Goal: Task Accomplishment & Management: Manage account settings

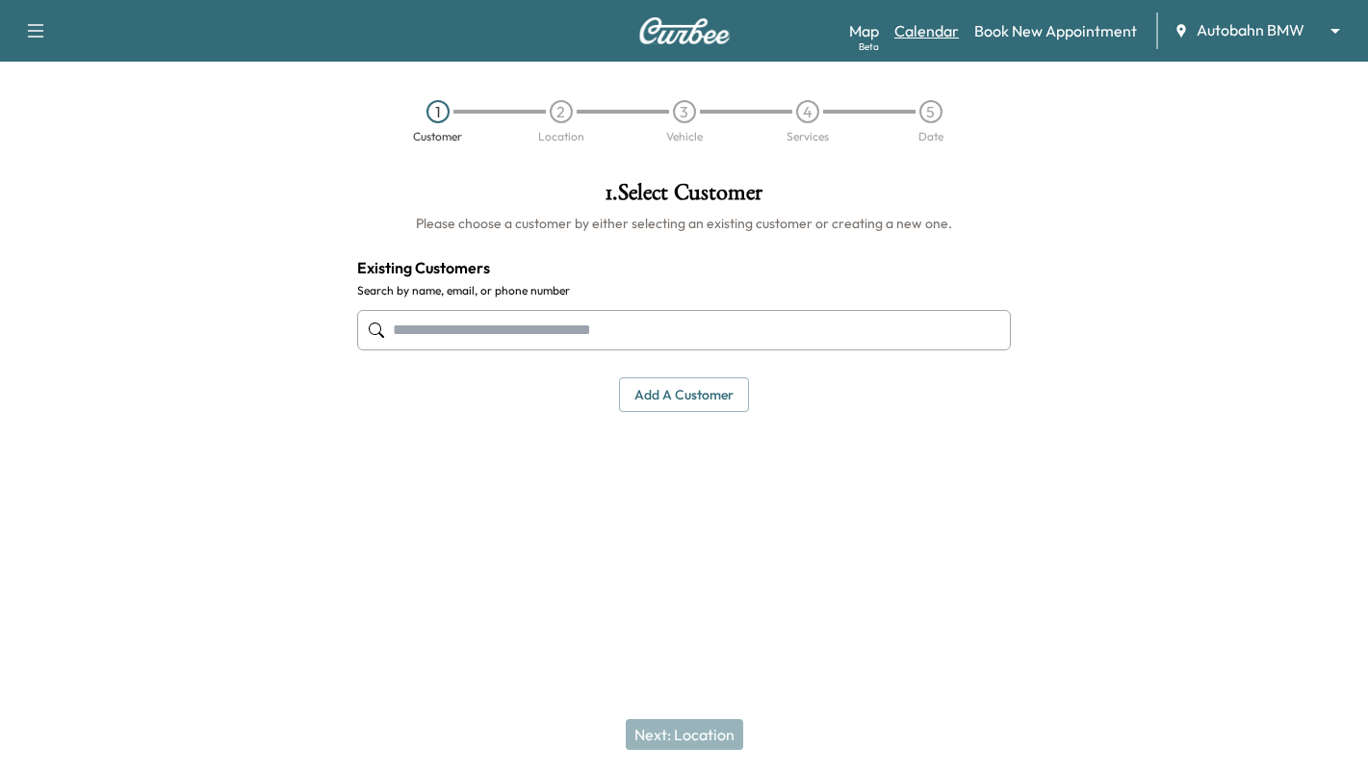
click at [924, 24] on link "Calendar" at bounding box center [926, 30] width 65 height 23
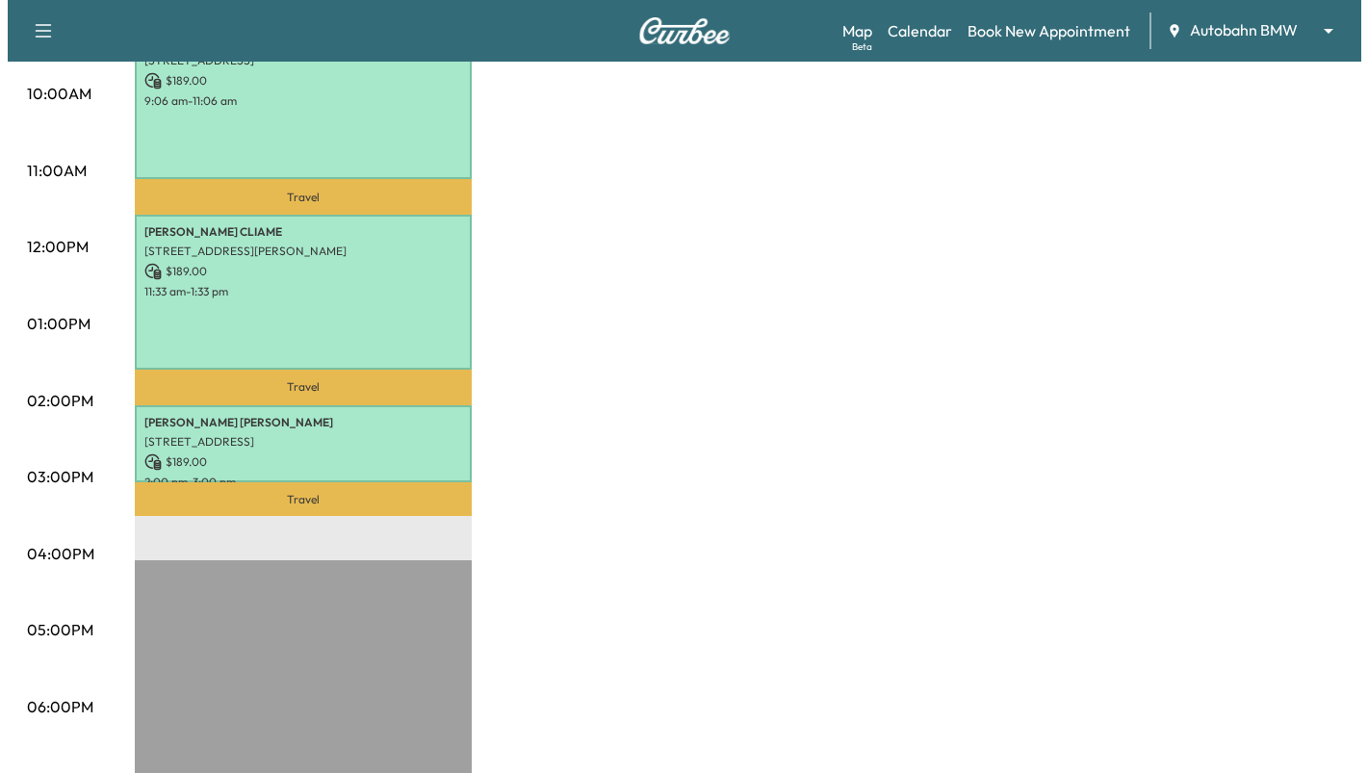
scroll to position [481, 0]
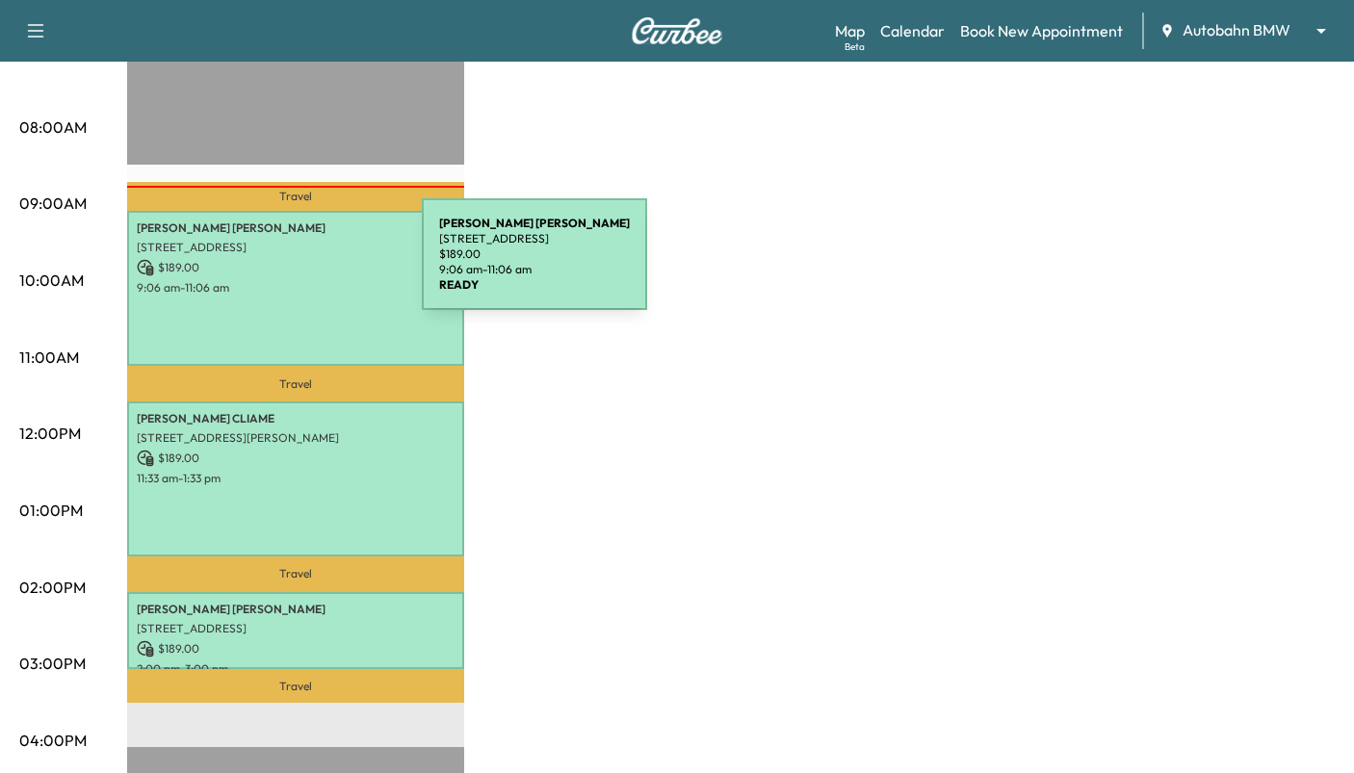
click at [277, 266] on p "$ 189.00" at bounding box center [296, 267] width 318 height 17
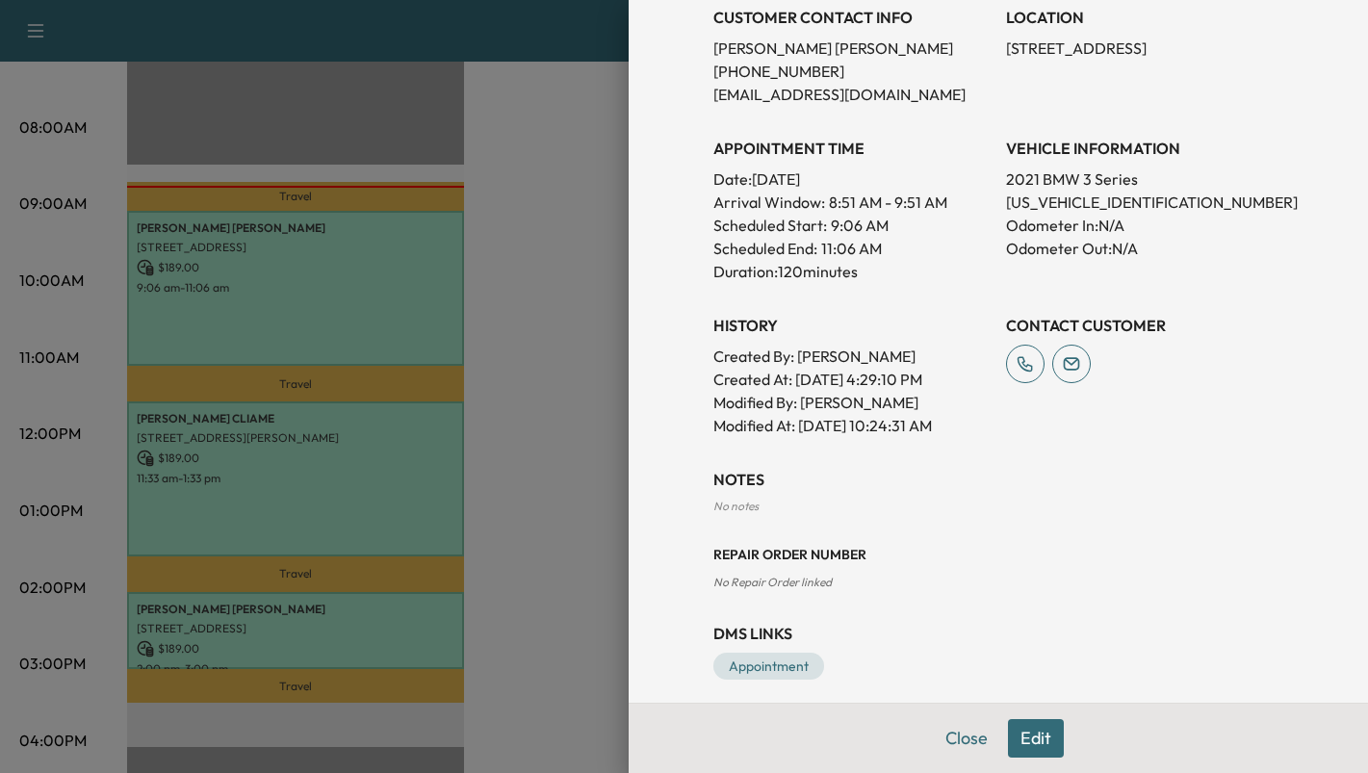
scroll to position [428, 0]
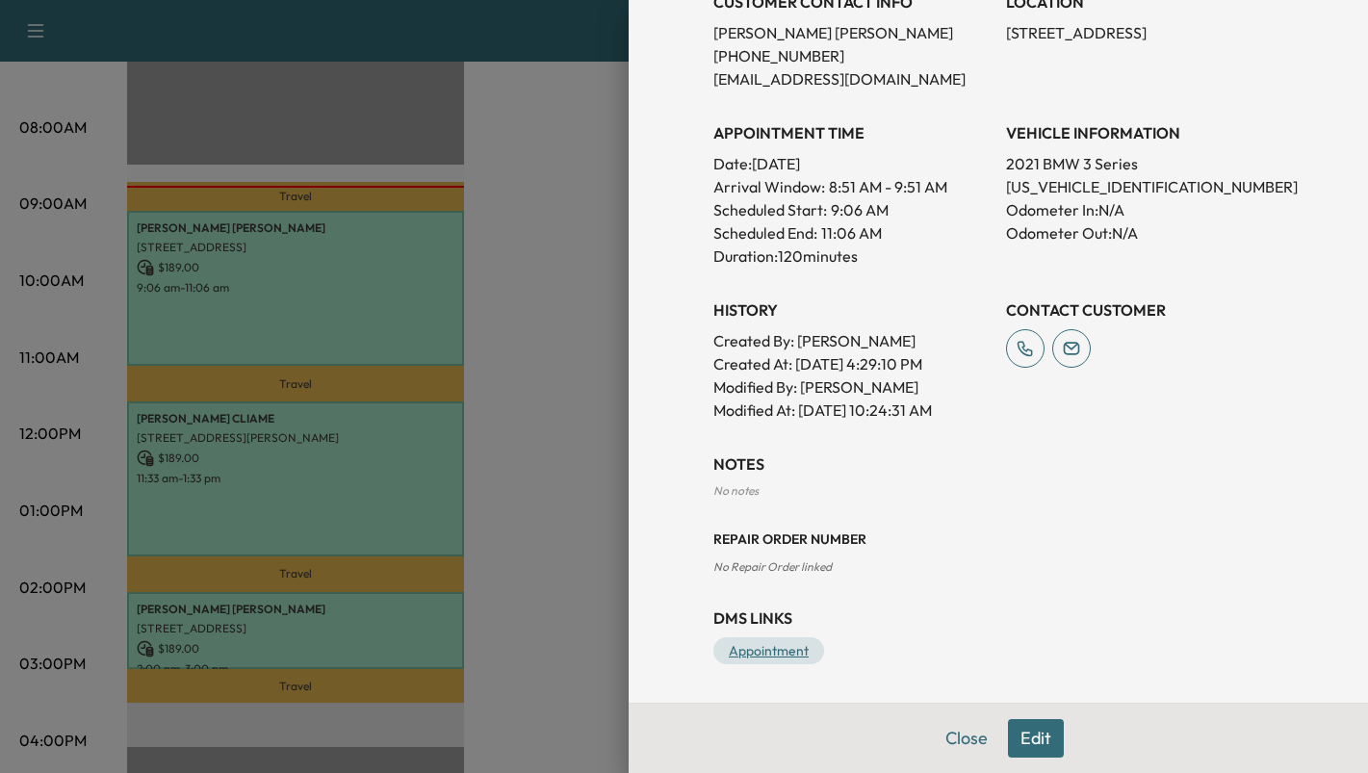
click at [725, 652] on link "Appointment" at bounding box center [768, 650] width 111 height 27
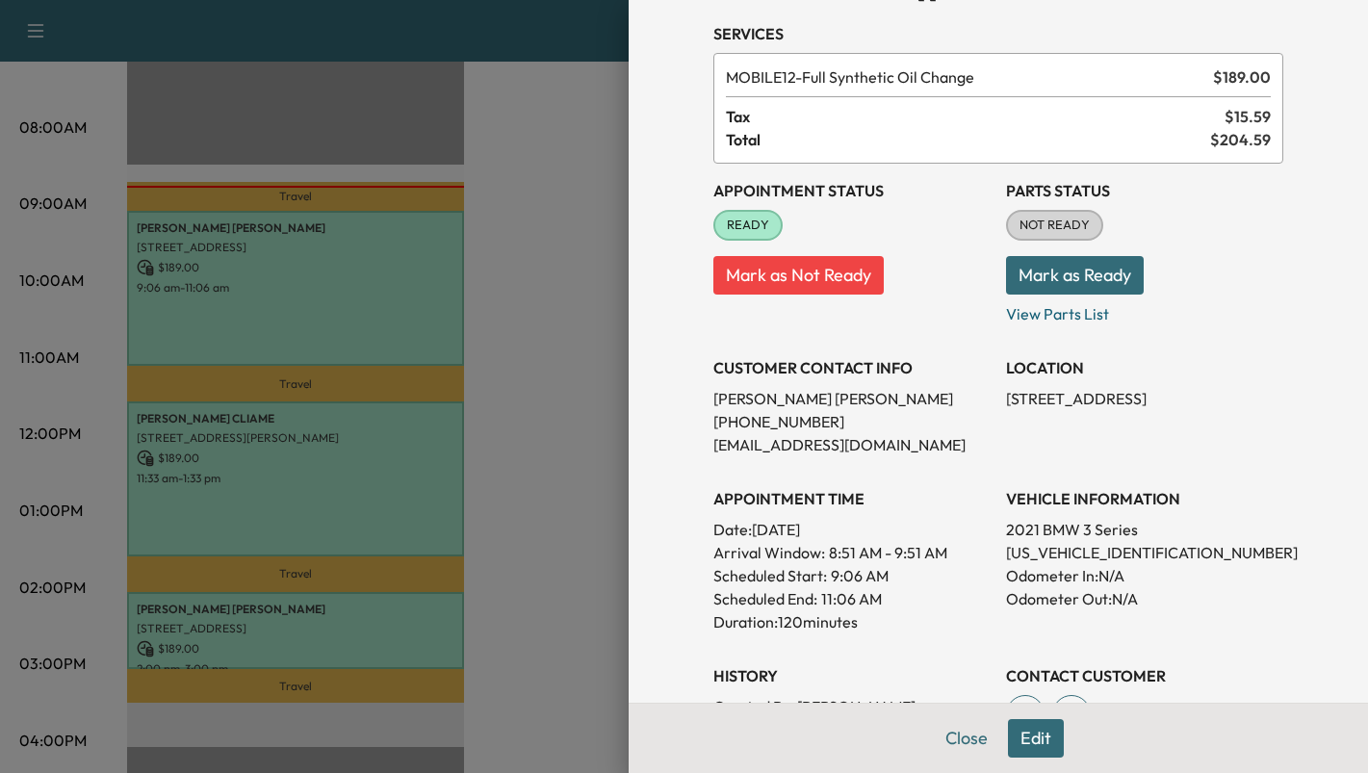
scroll to position [0, 0]
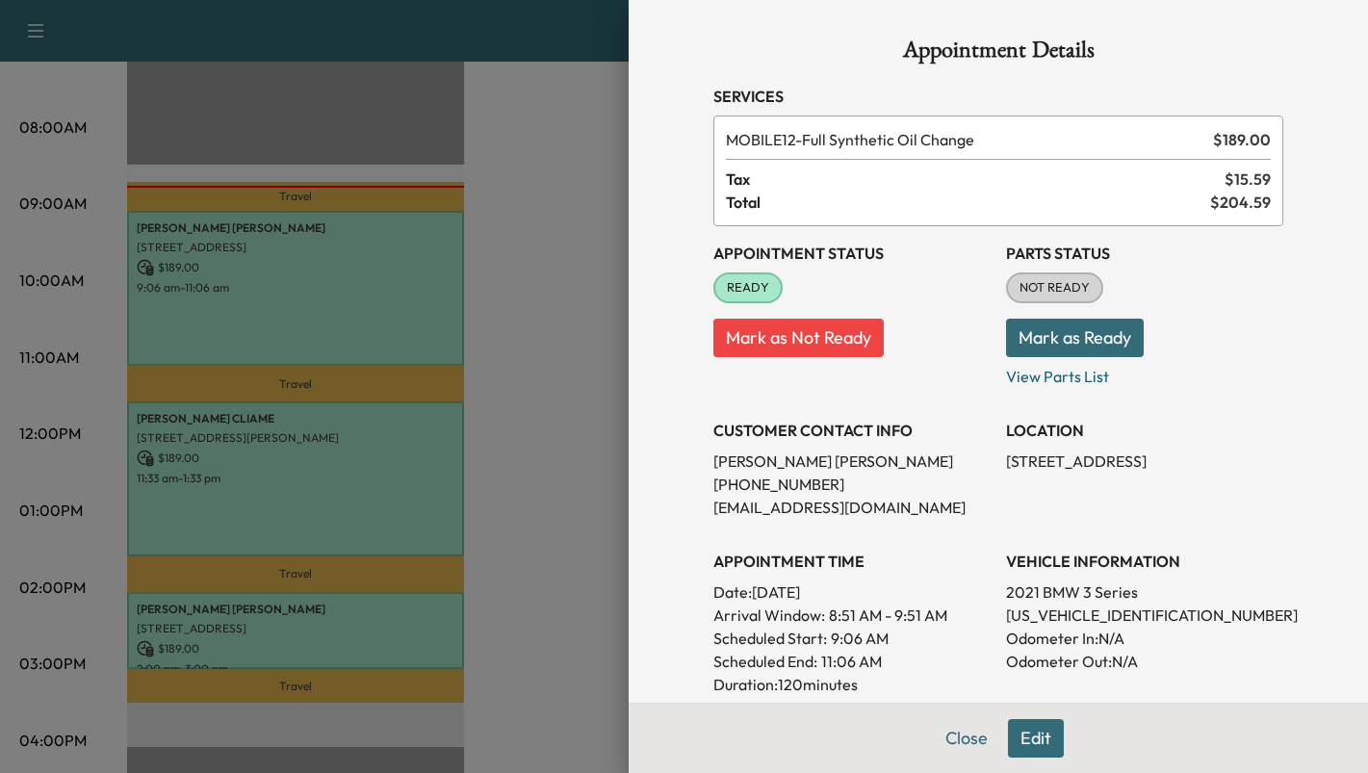
click at [1063, 336] on button "Mark as Ready" at bounding box center [1075, 338] width 138 height 39
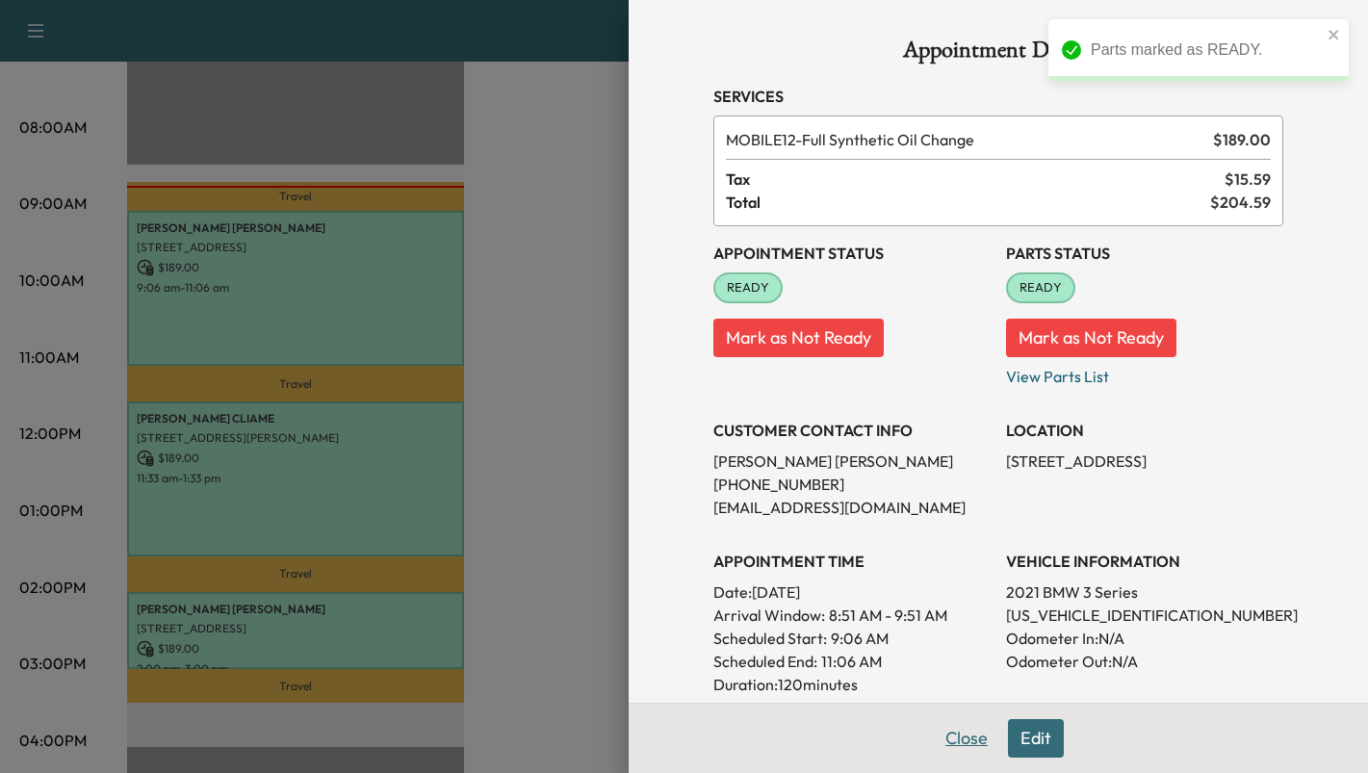
click at [965, 732] on button "Close" at bounding box center [966, 738] width 67 height 39
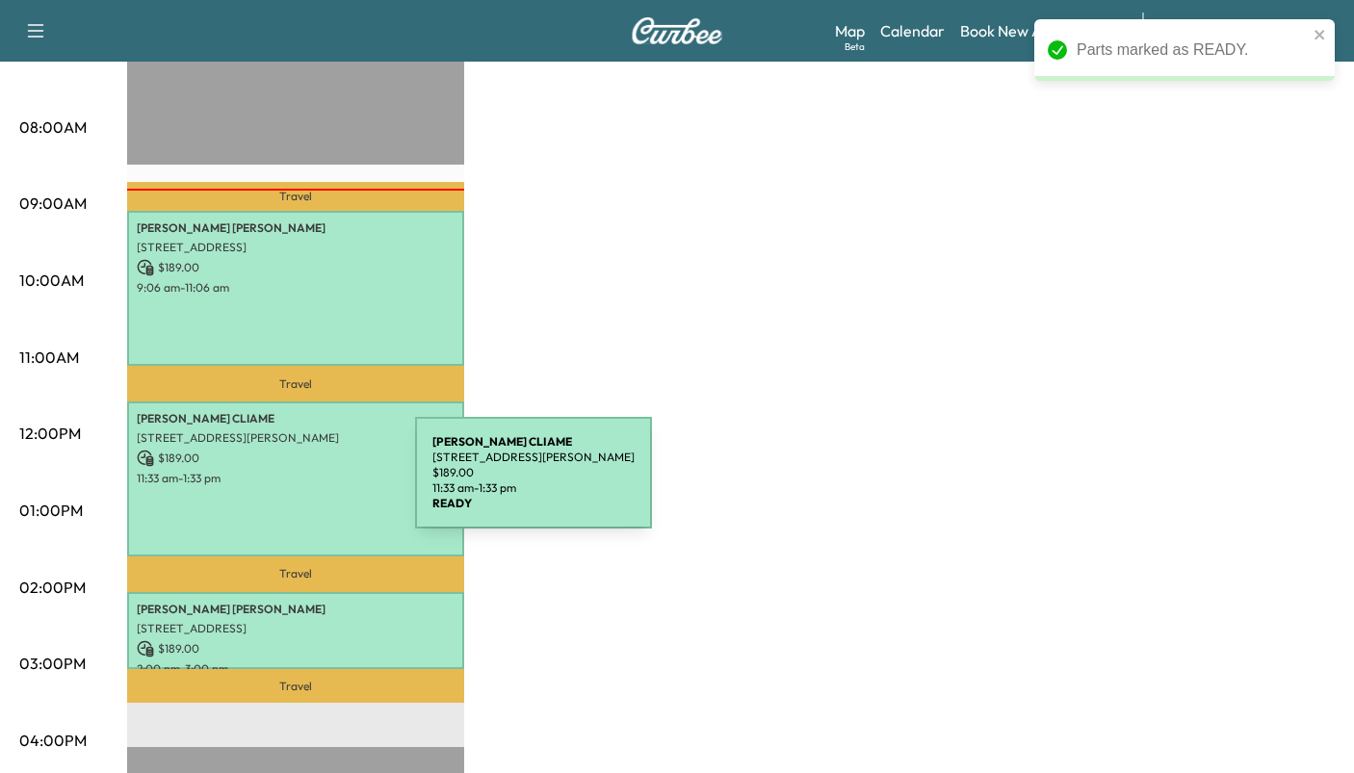
click at [272, 485] on div "[PERSON_NAME] [STREET_ADDRESS][PERSON_NAME] $ 189.00 11:33 am - 1:33 pm" at bounding box center [295, 480] width 337 height 156
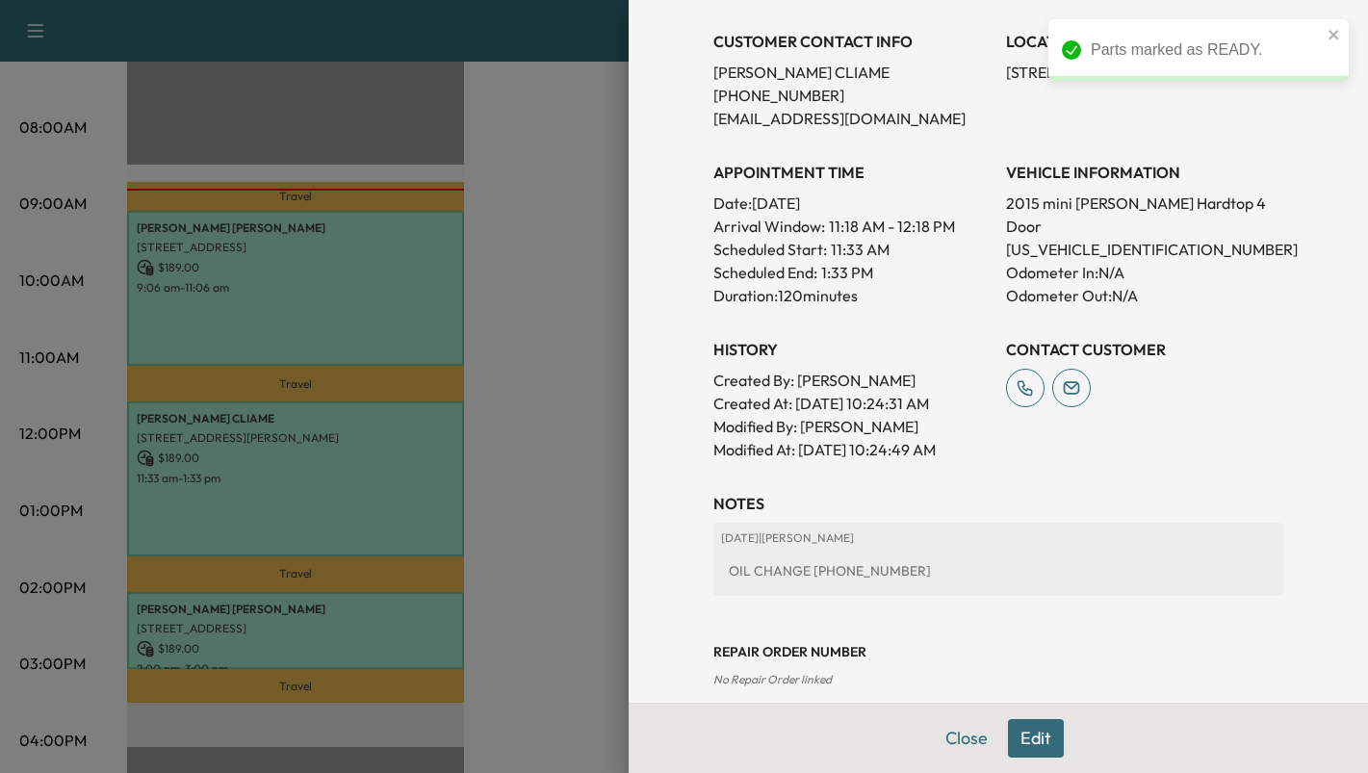
scroll to position [502, 0]
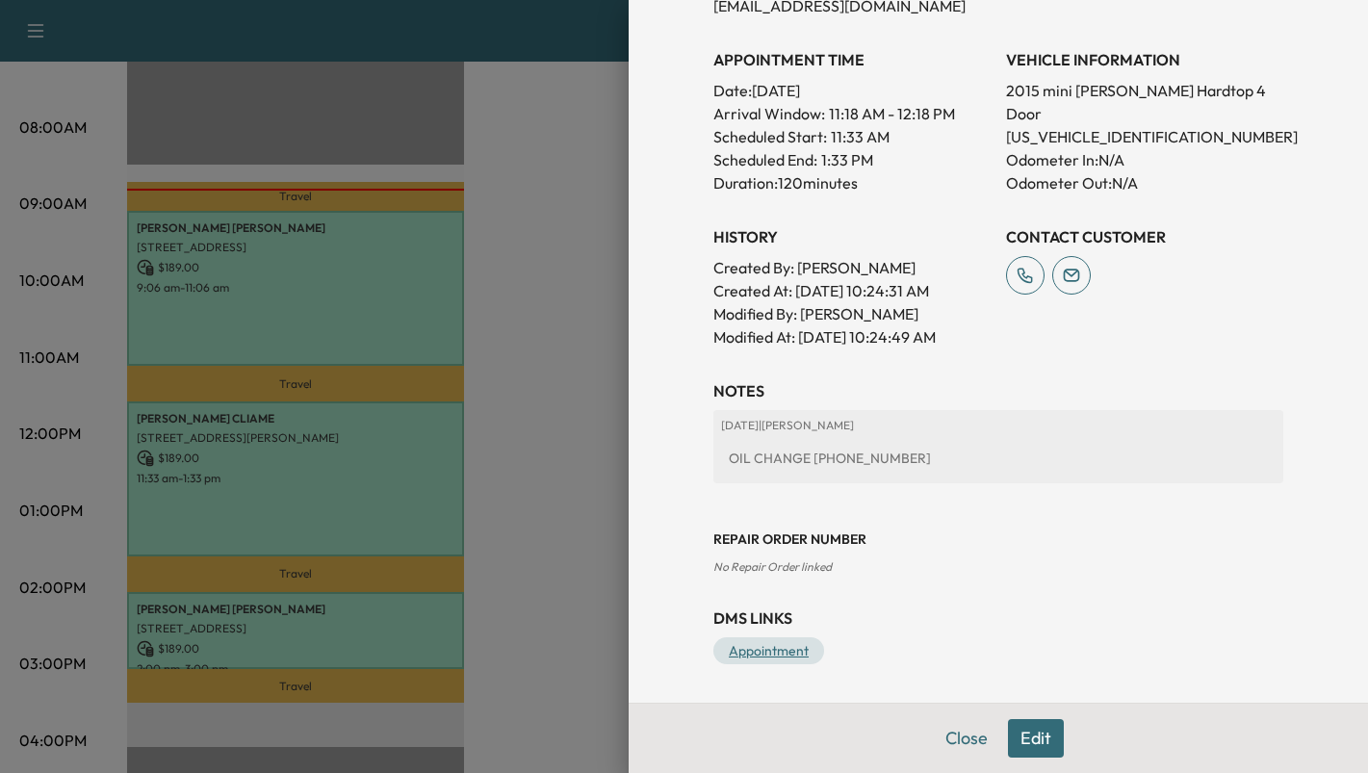
click at [749, 654] on link "Appointment" at bounding box center [768, 650] width 111 height 27
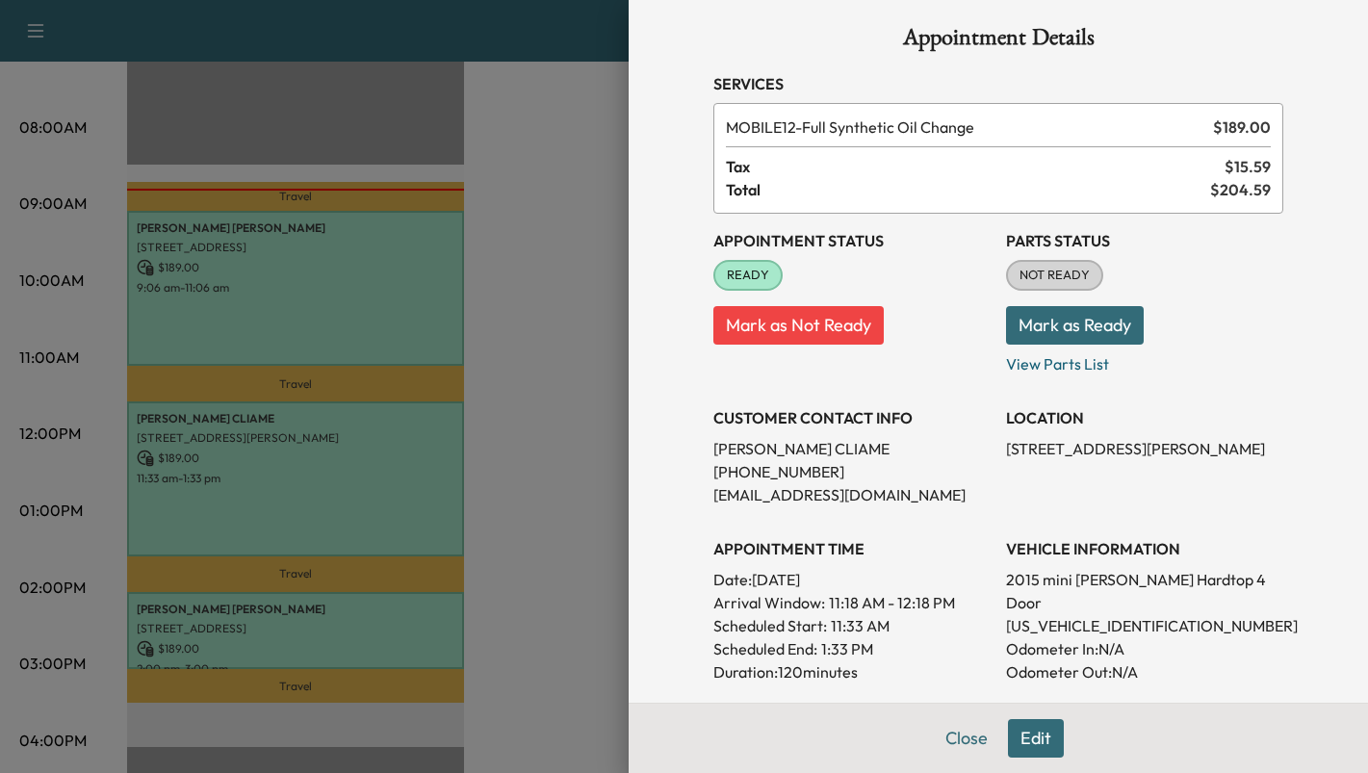
scroll to position [0, 0]
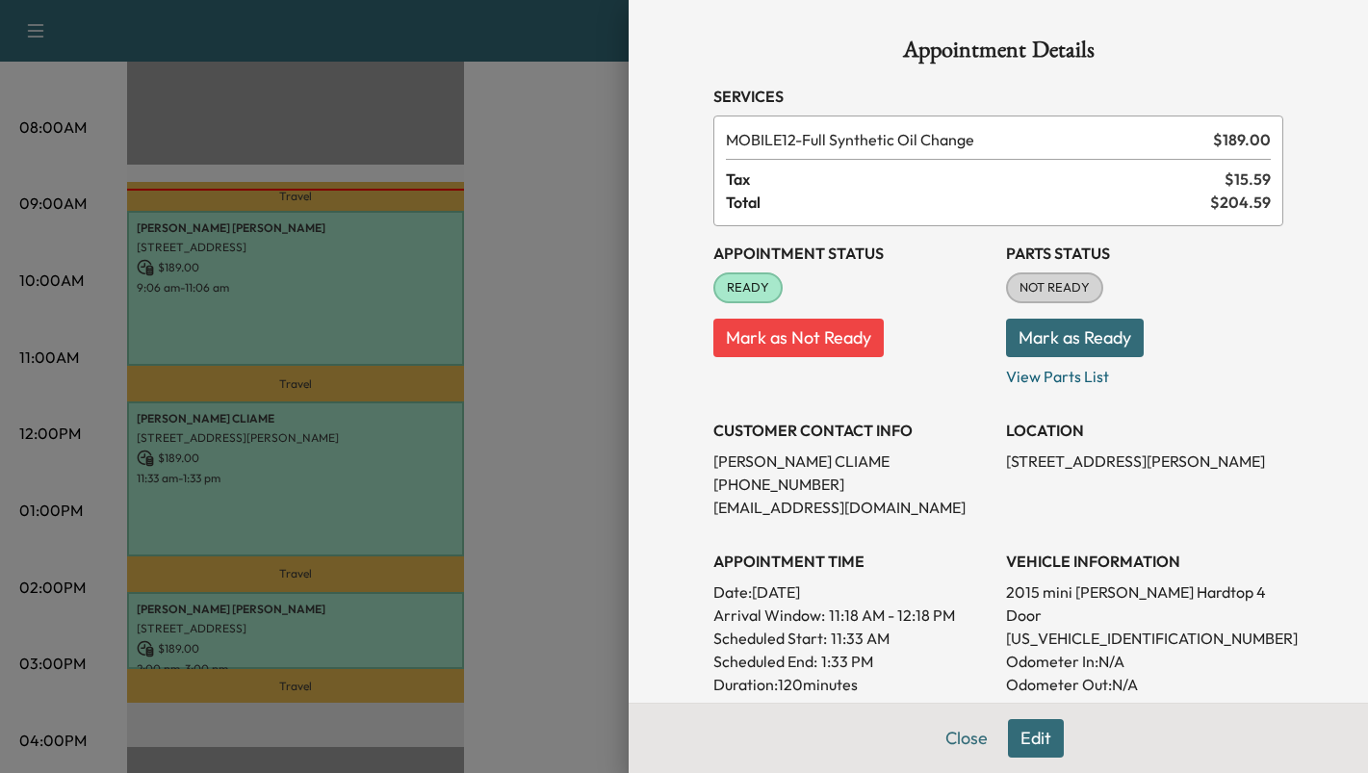
click at [1067, 343] on button "Mark as Ready" at bounding box center [1075, 338] width 138 height 39
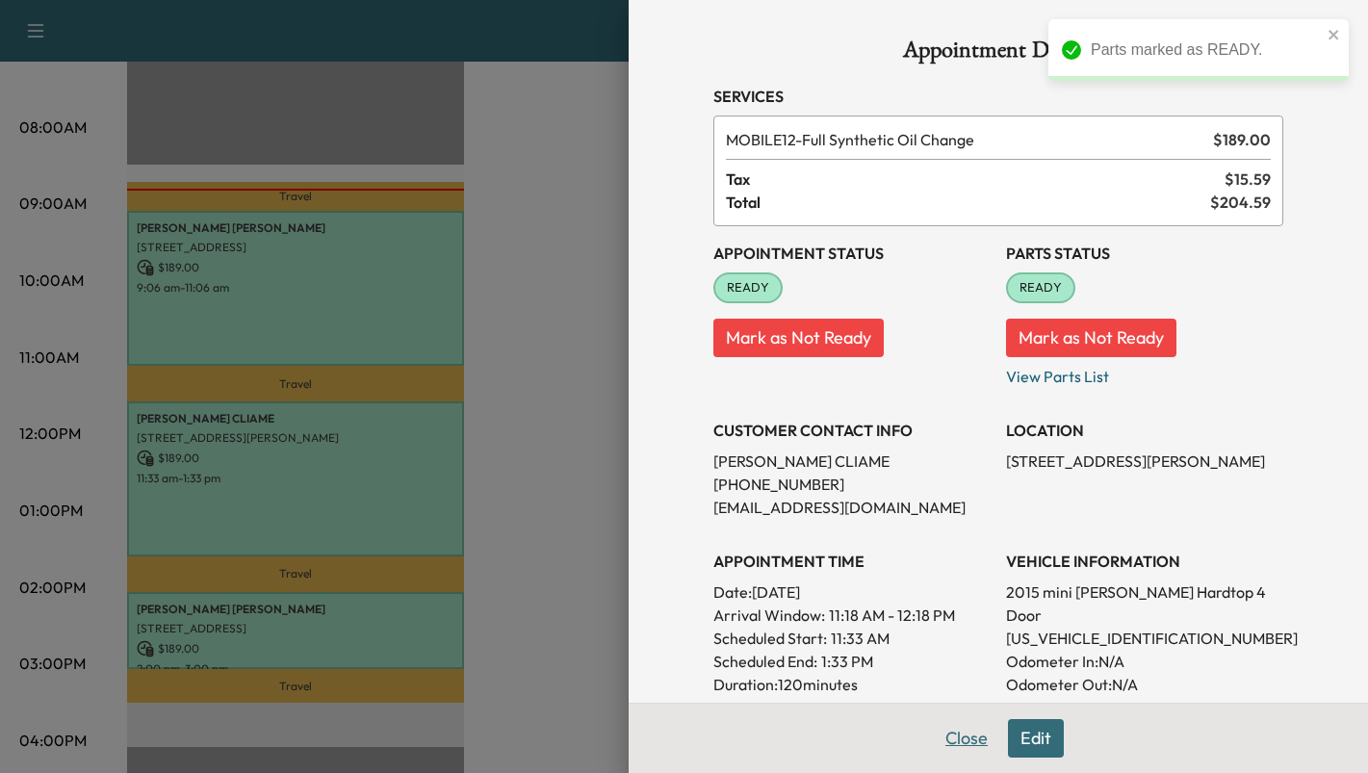
click at [952, 743] on button "Close" at bounding box center [966, 738] width 67 height 39
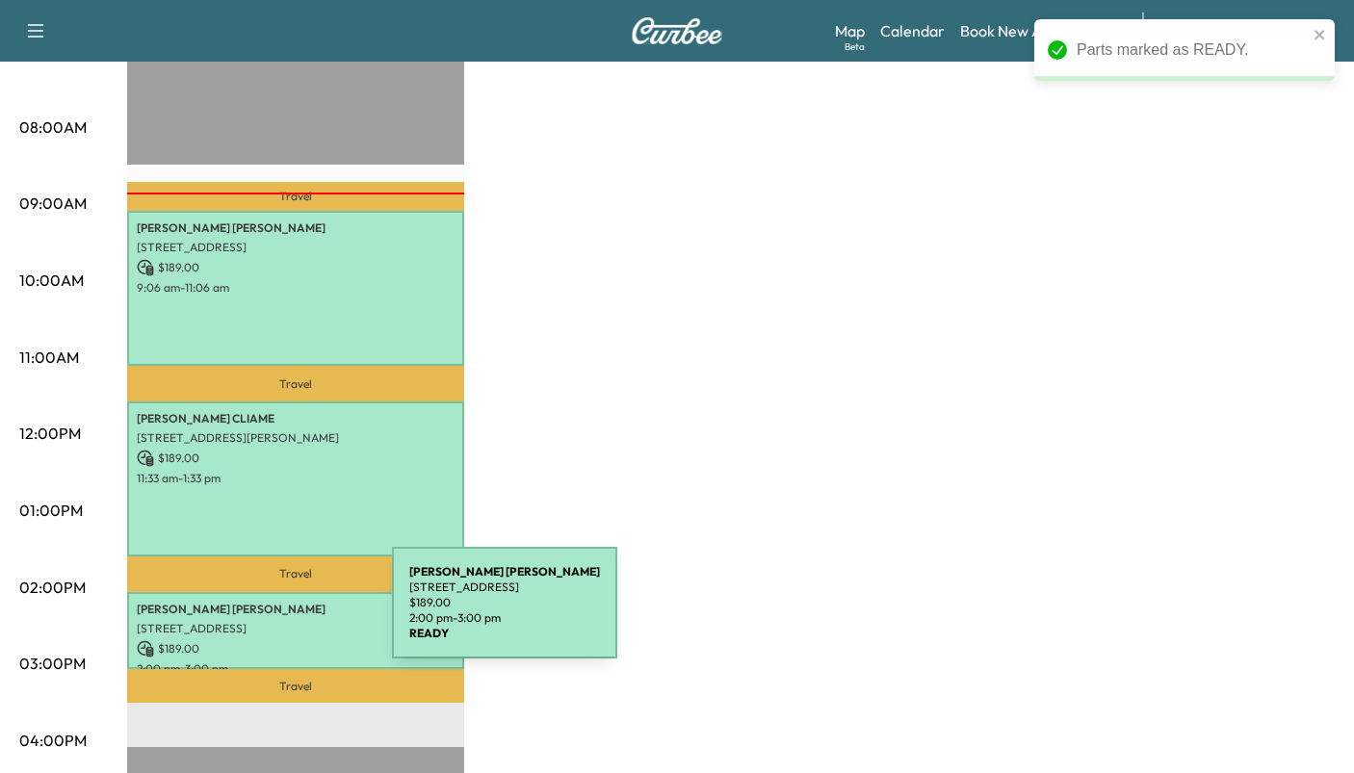
click at [247, 621] on p "[STREET_ADDRESS]" at bounding box center [296, 628] width 318 height 15
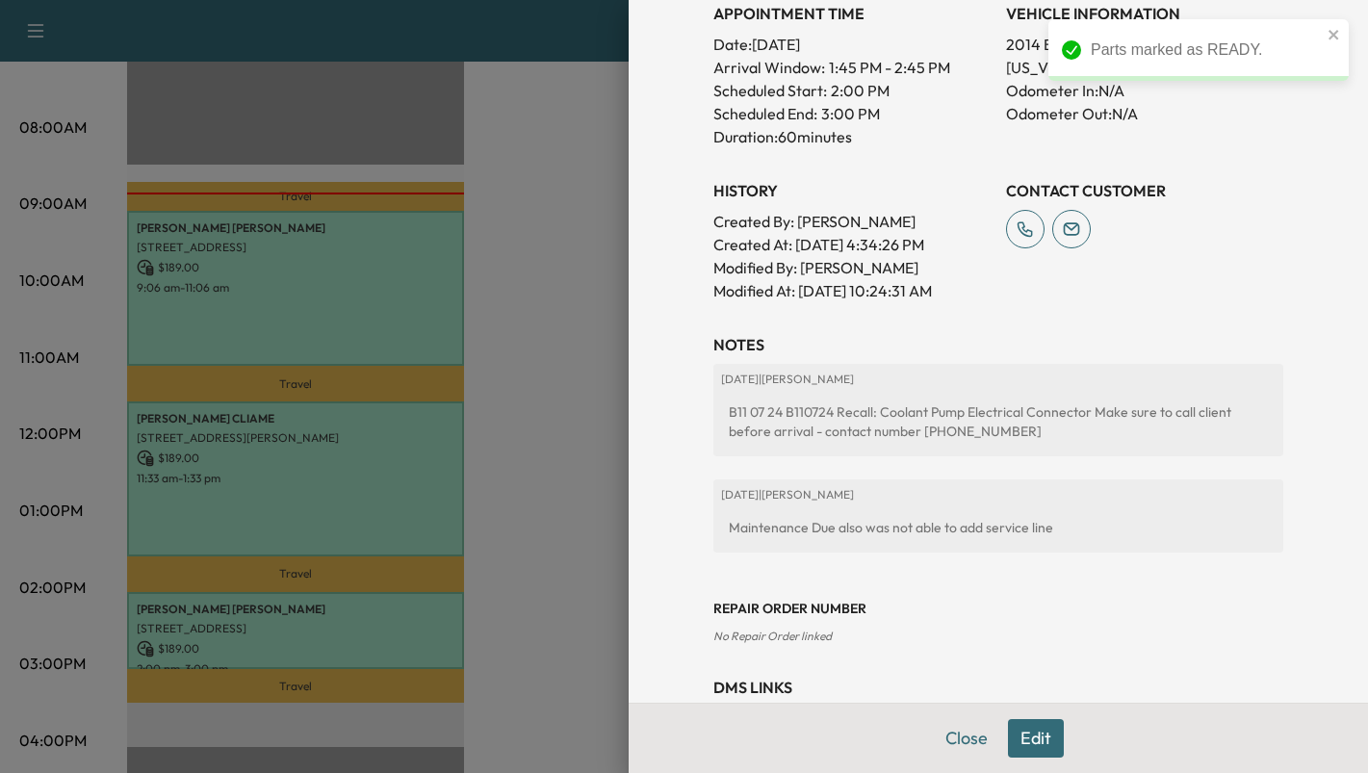
scroll to position [617, 0]
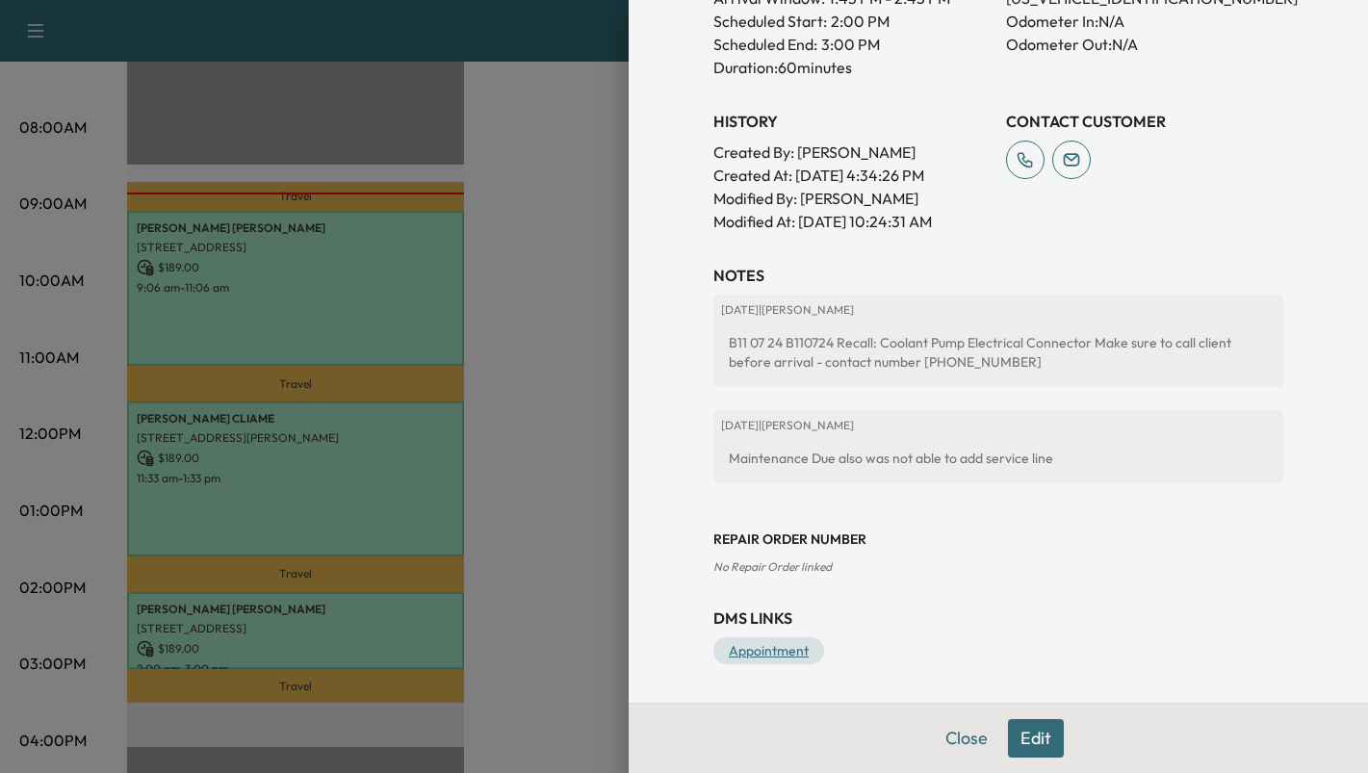
click at [737, 653] on link "Appointment" at bounding box center [768, 650] width 111 height 27
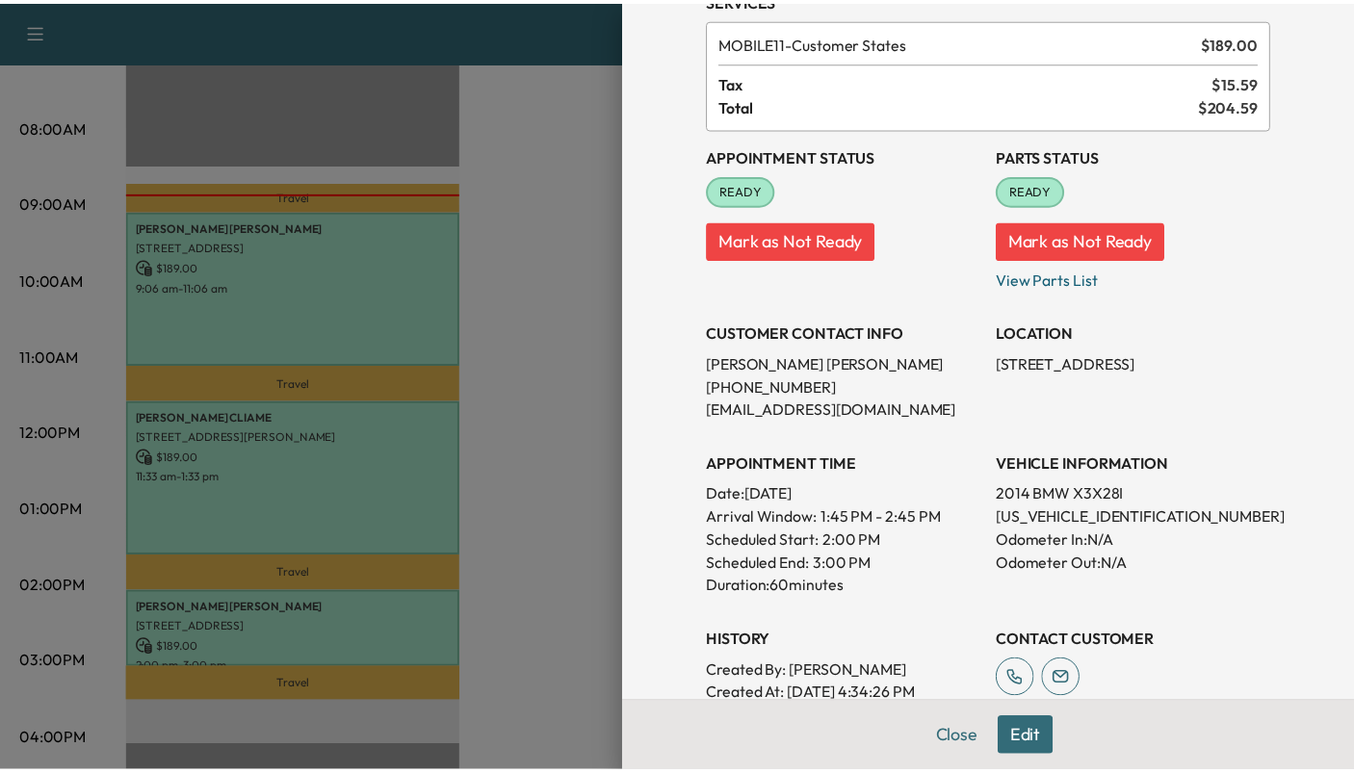
scroll to position [39, 0]
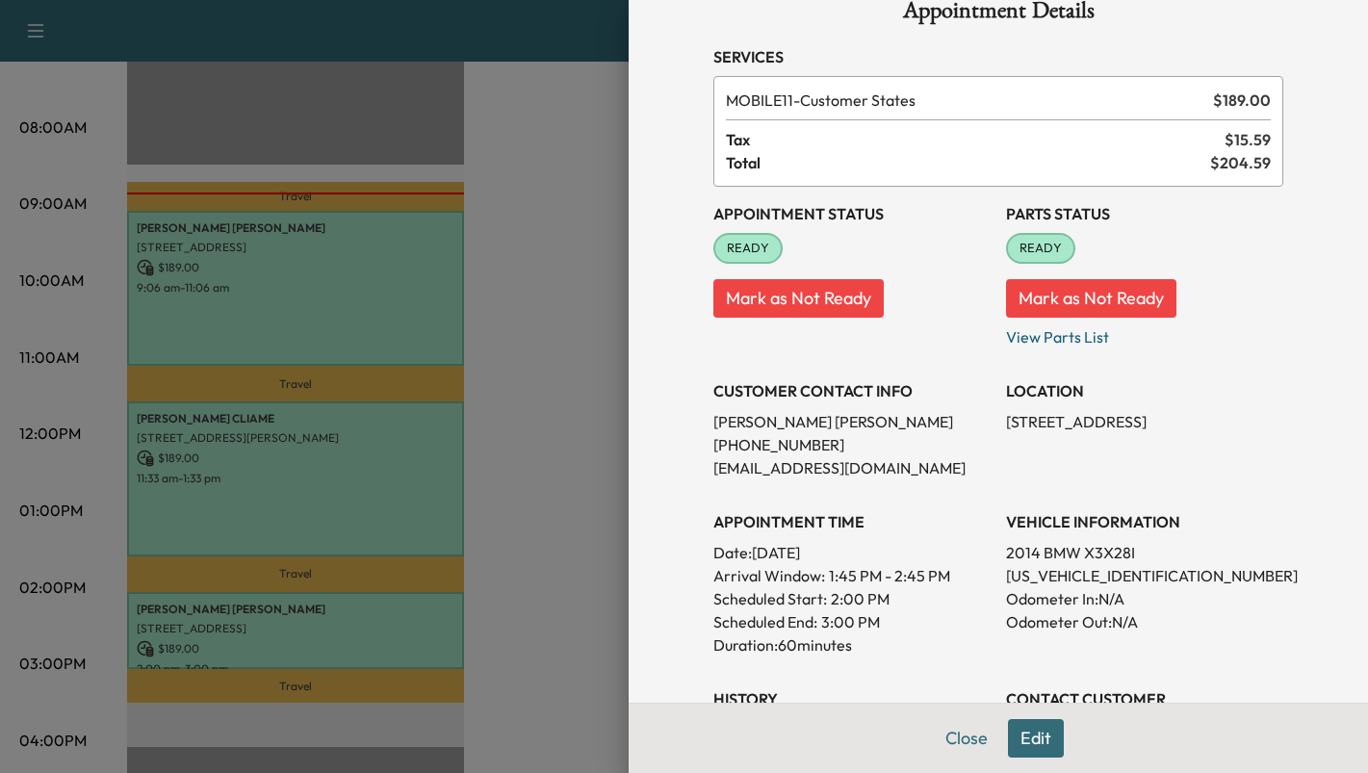
click at [963, 734] on button "Close" at bounding box center [966, 738] width 67 height 39
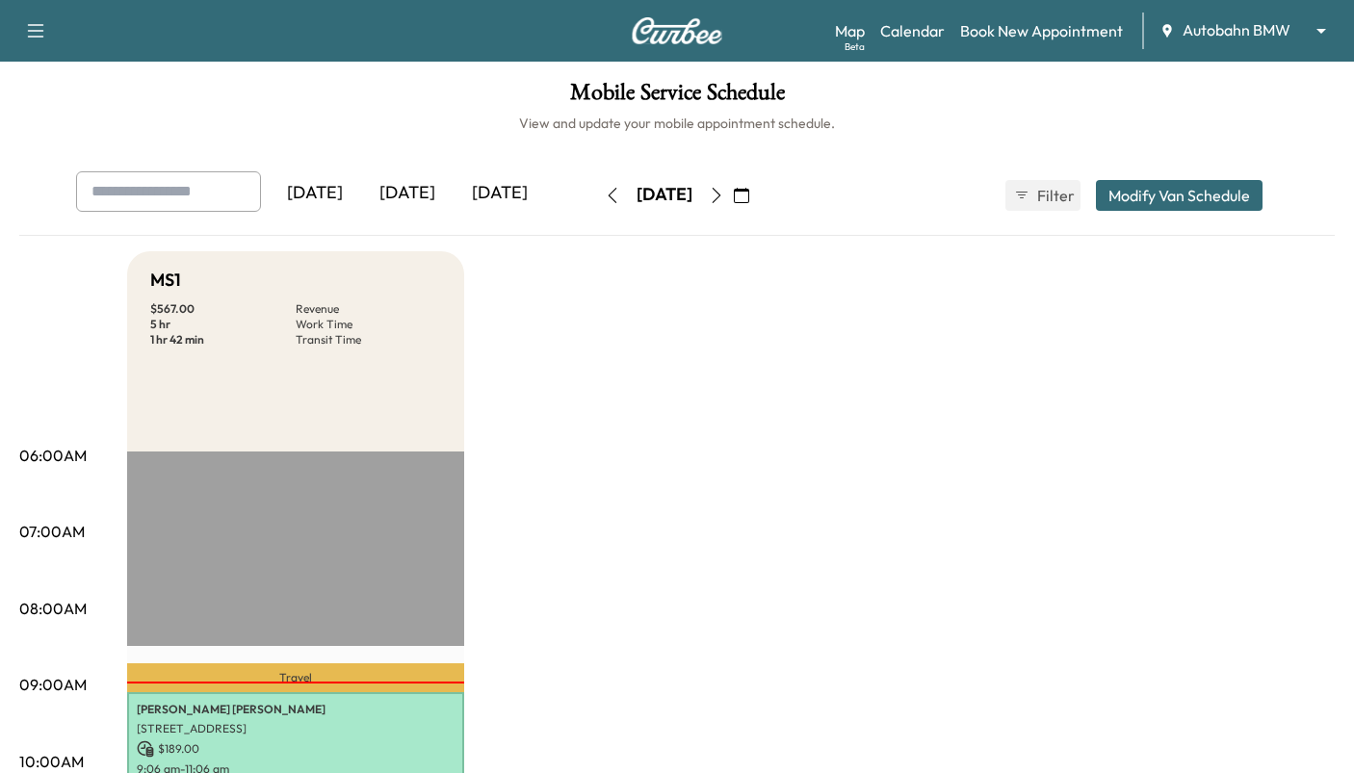
scroll to position [385, 0]
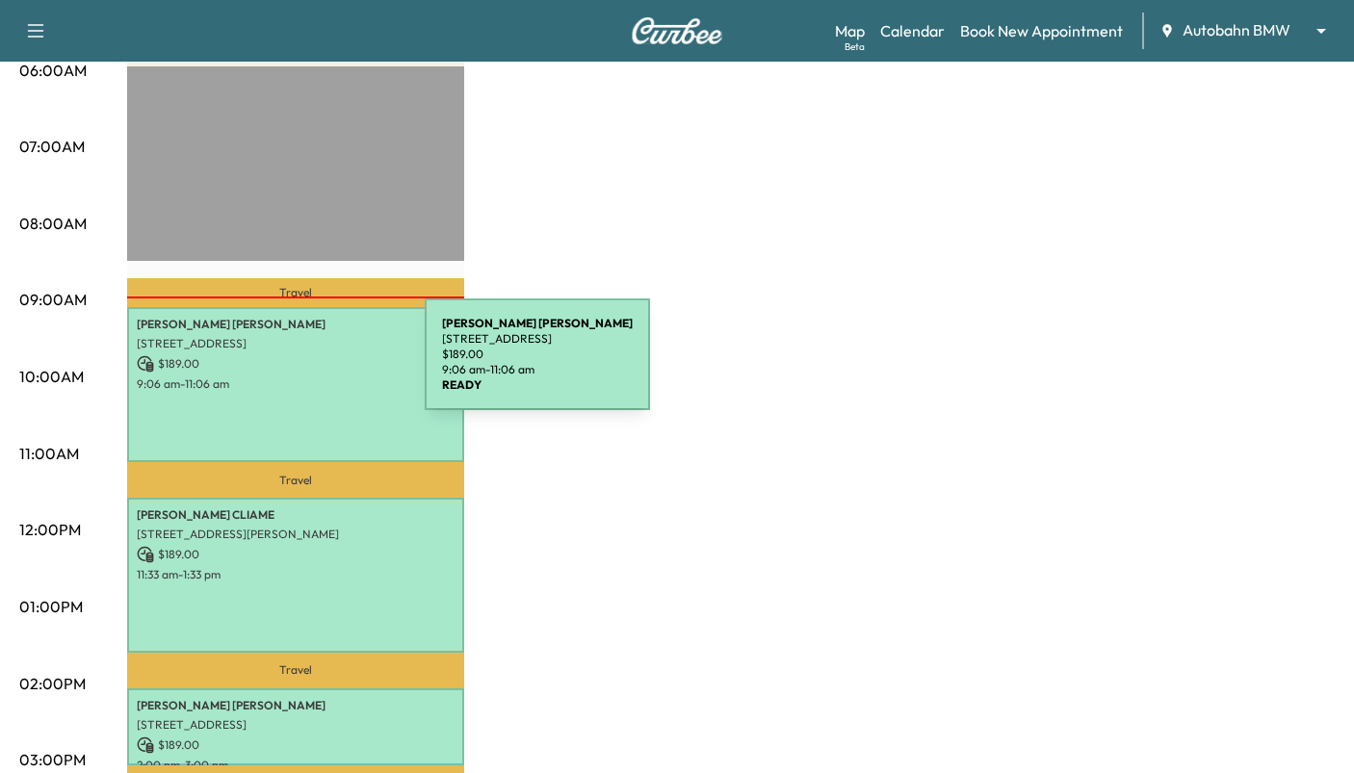
click at [280, 366] on p "$ 189.00" at bounding box center [296, 363] width 318 height 17
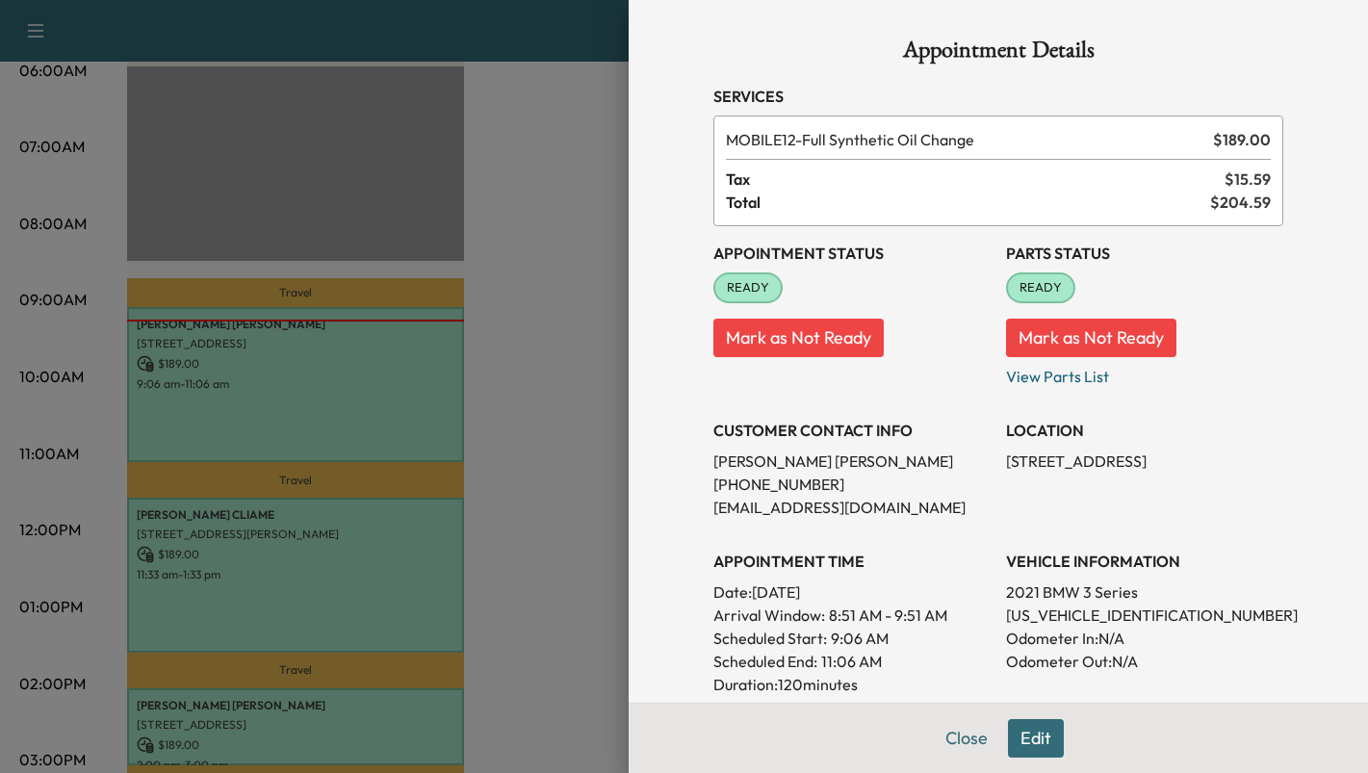
click at [273, 537] on div at bounding box center [684, 386] width 1368 height 773
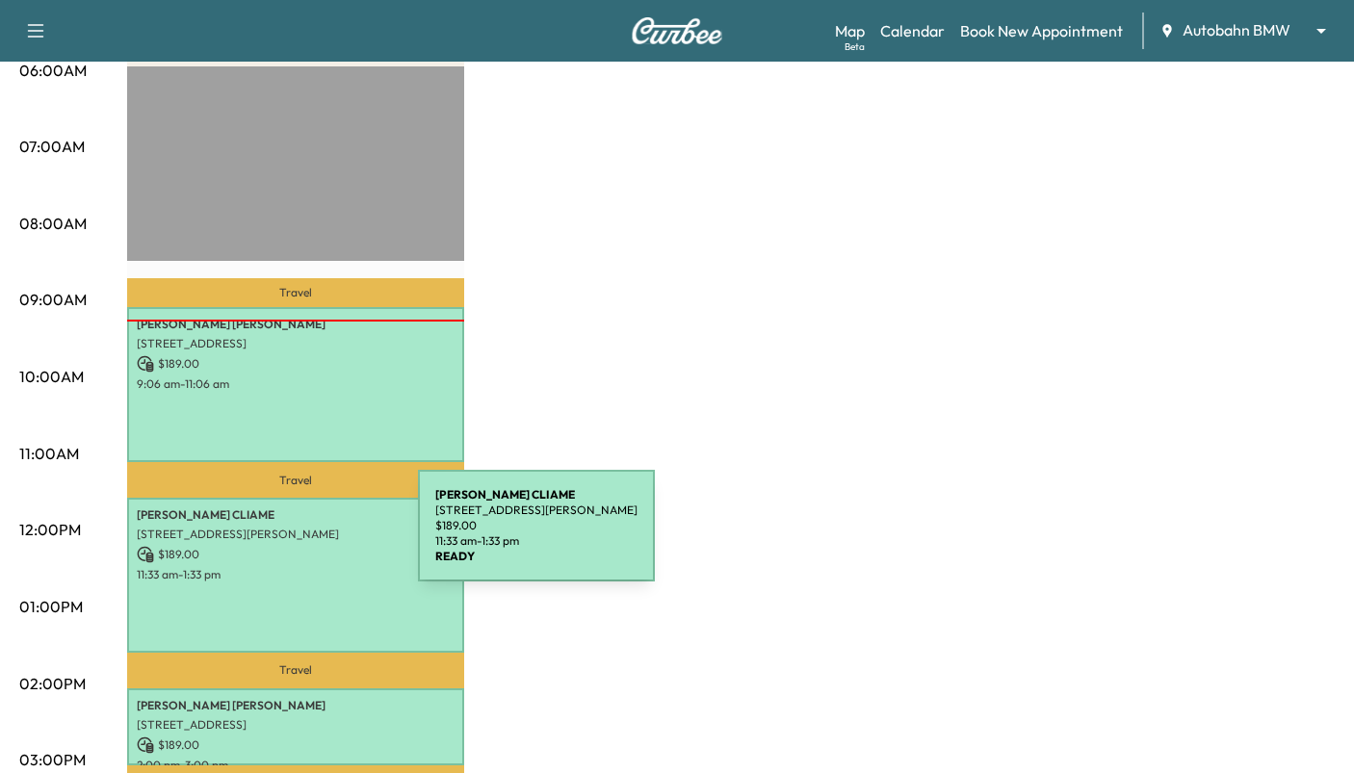
click at [273, 537] on div "[PERSON_NAME] [STREET_ADDRESS][PERSON_NAME] $ 189.00 11:33 am - 1:33 pm" at bounding box center [295, 576] width 337 height 156
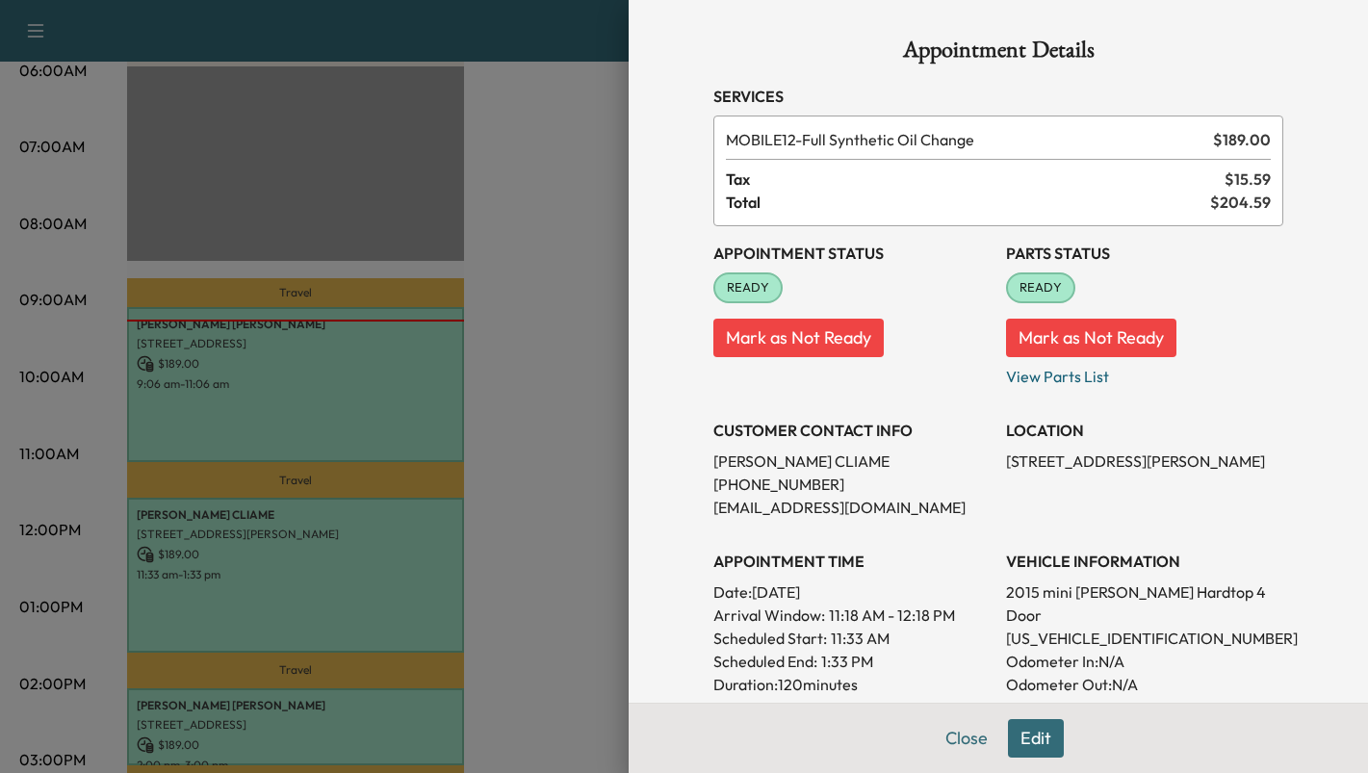
click at [294, 654] on div at bounding box center [684, 386] width 1368 height 773
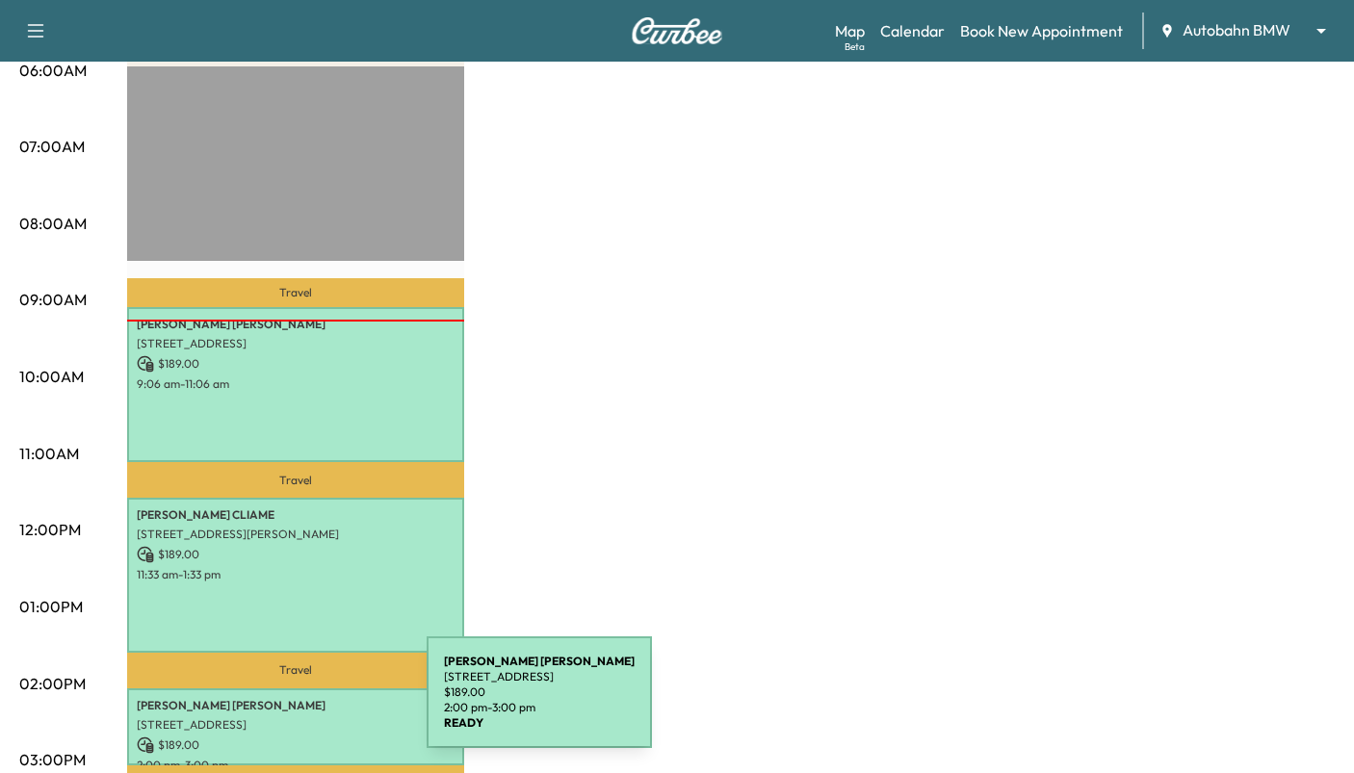
click at [282, 704] on p "[PERSON_NAME]" at bounding box center [296, 705] width 318 height 15
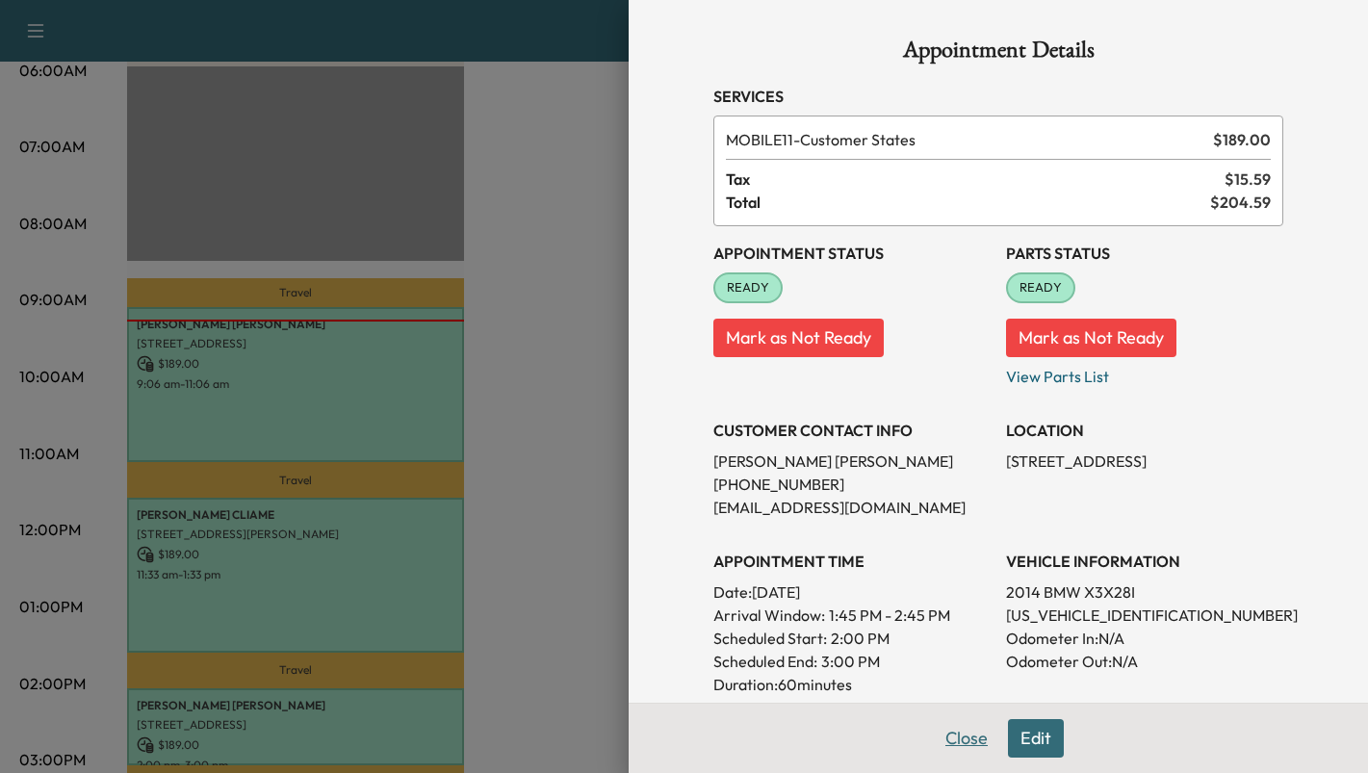
click at [946, 726] on button "Close" at bounding box center [966, 738] width 67 height 39
